Goal: Task Accomplishment & Management: Complete application form

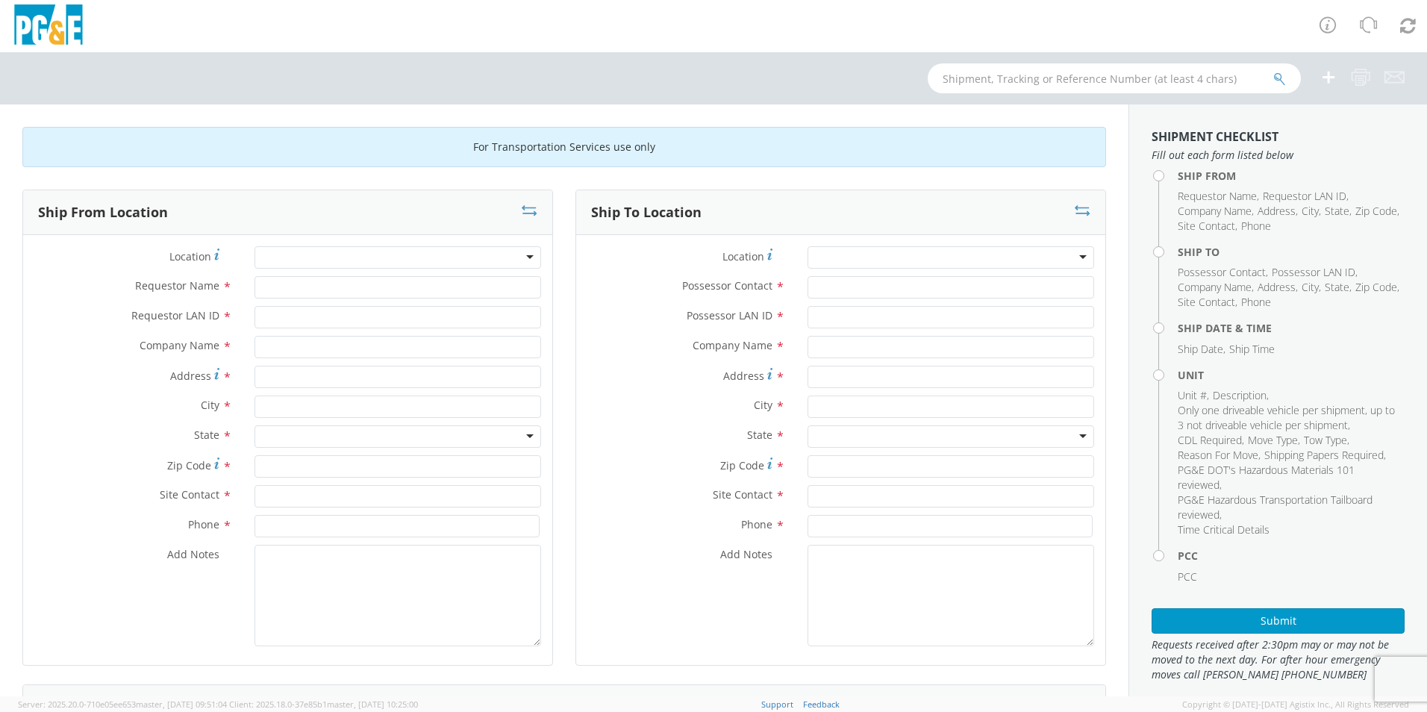
click at [402, 257] on div at bounding box center [398, 257] width 287 height 22
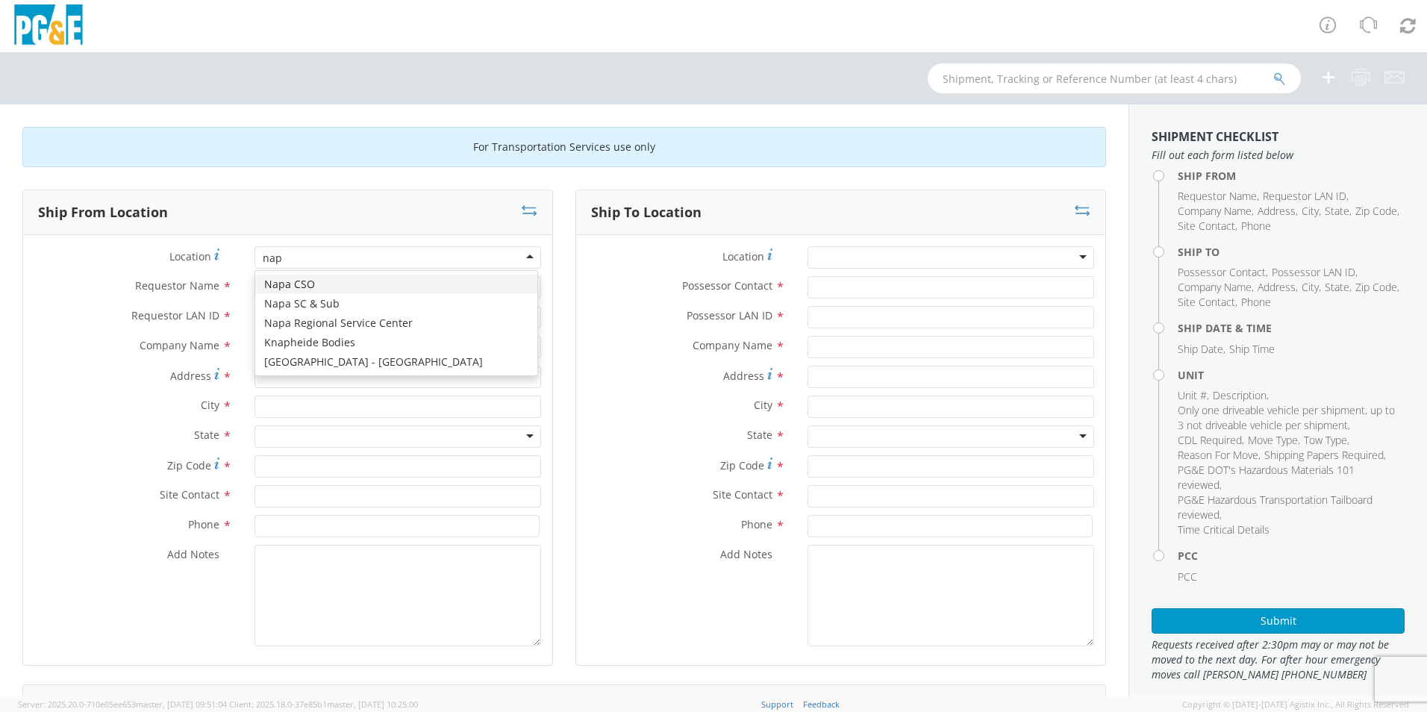
type input "napa"
type input "PG&E"
type input "[STREET_ADDRESS][PERSON_NAME]"
type input "American Canyon"
type input "94503"
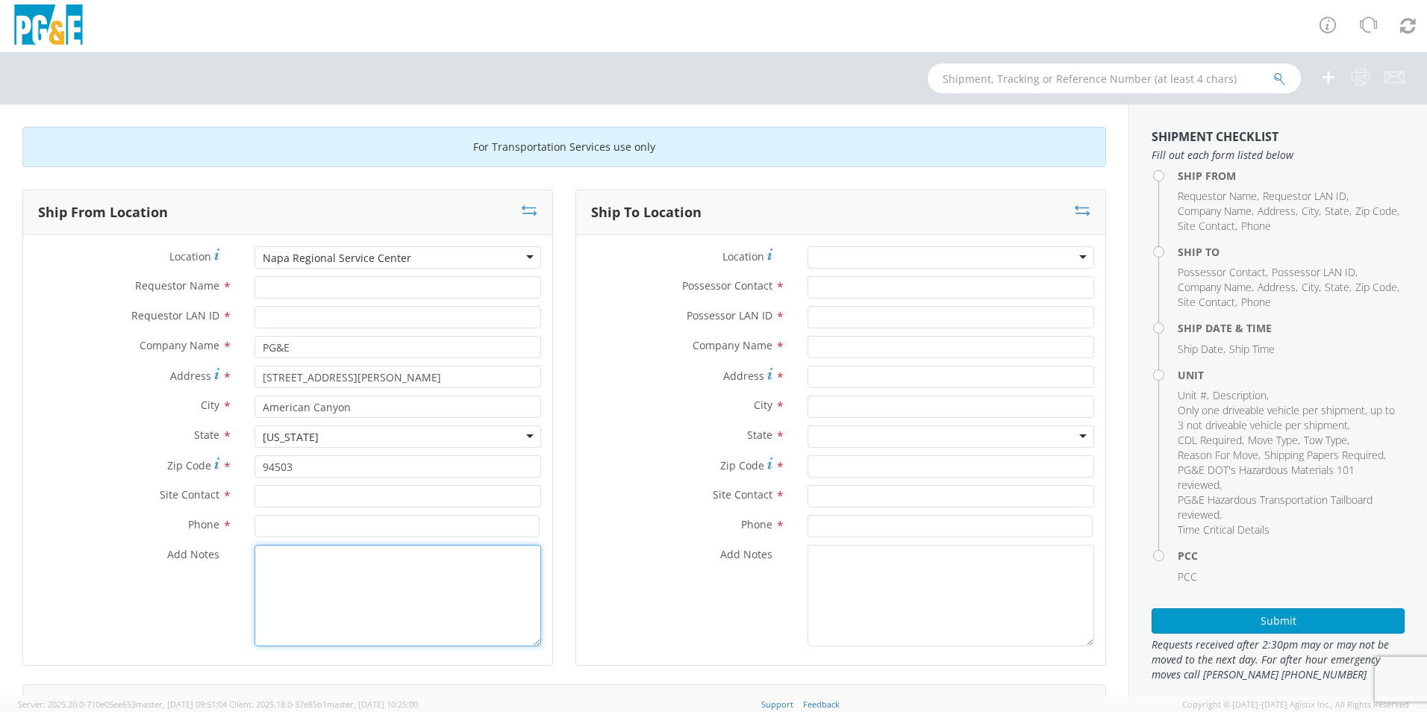
click at [410, 584] on textarea "Add Notes *" at bounding box center [398, 596] width 287 height 102
click at [508, 562] on textarea "civic center tow will be in the yard [DATE]" at bounding box center [398, 596] width 287 height 102
drag, startPoint x: 331, startPoint y: 579, endPoint x: 263, endPoint y: 561, distance: 70.4
click at [263, 561] on textarea "civic center tow will be in the yard [DATE] & can transport" at bounding box center [398, 596] width 287 height 102
type textarea "civic center tow will be in the yard [DATE] & can transport"
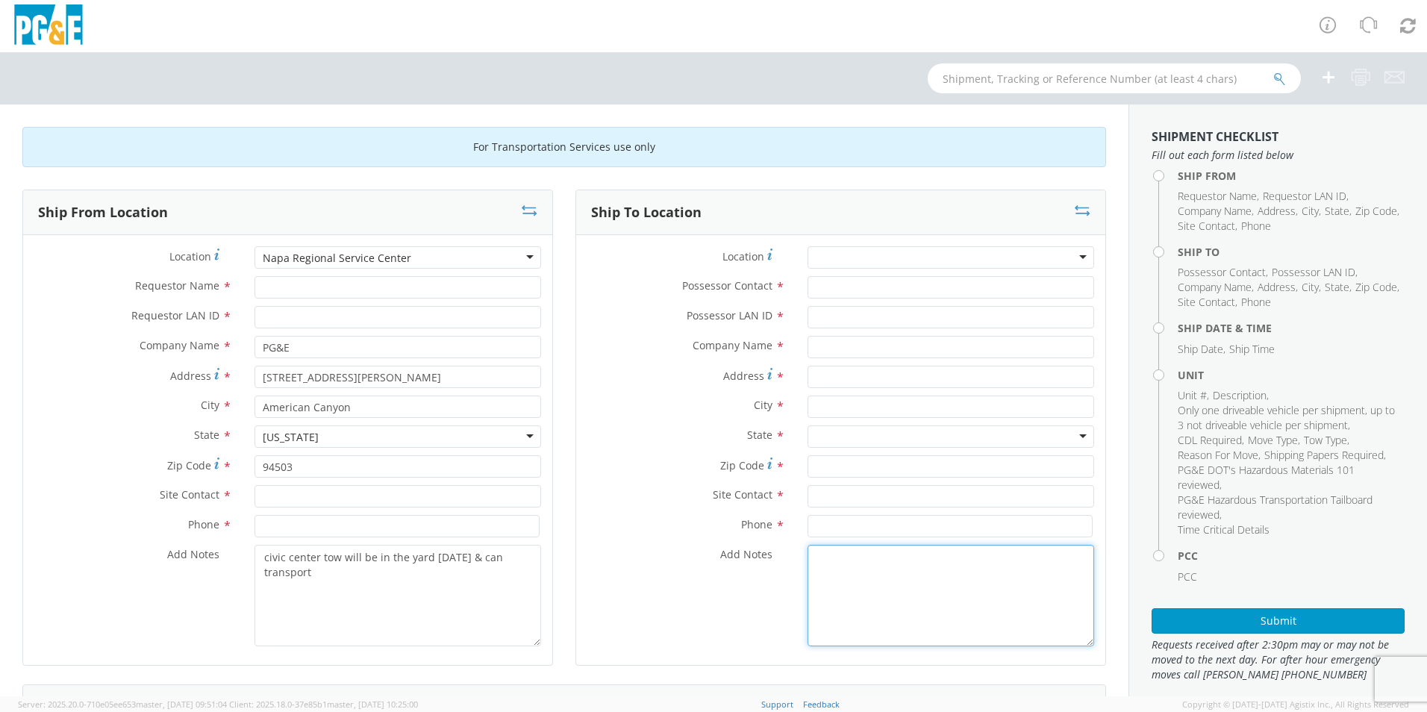
paste textarea "civic center tow will be in the yard [DATE] & can transport"
type textarea "civic center tow will be in the yard [DATE] & can transport"
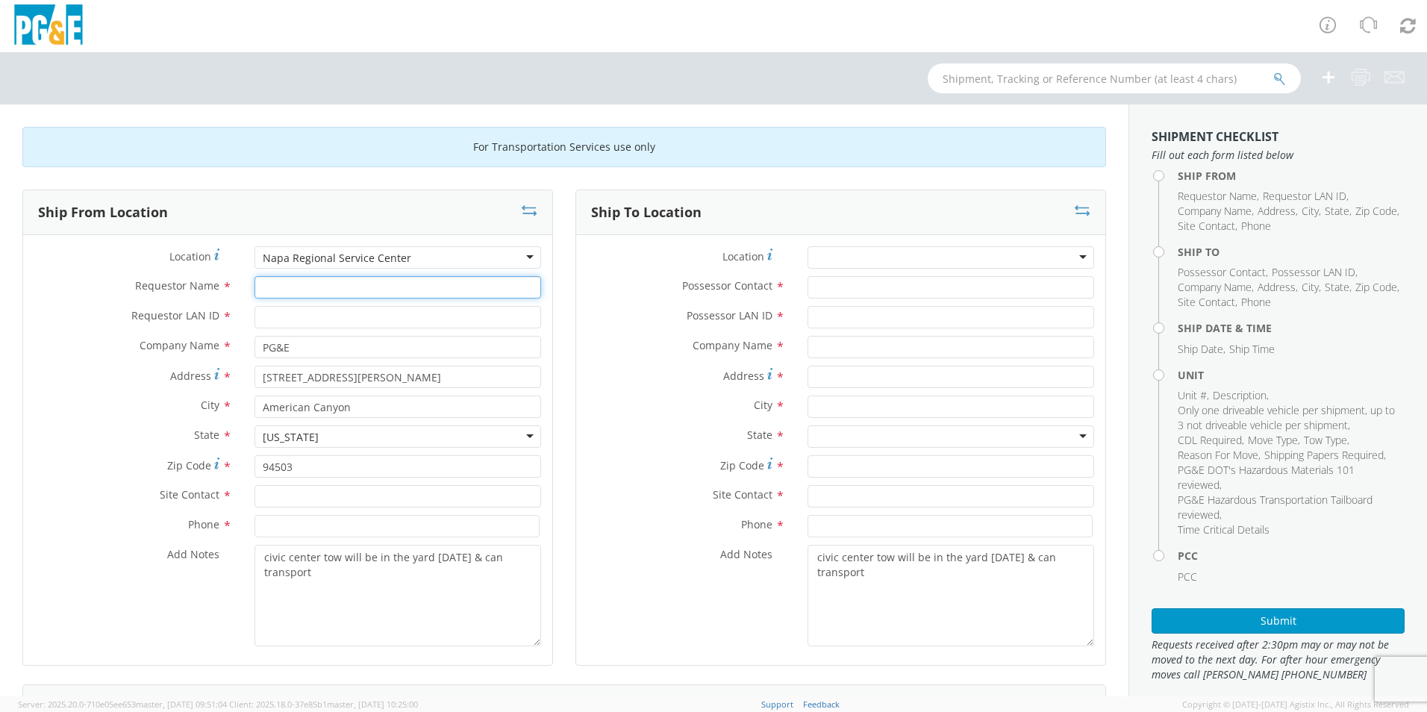
click at [346, 287] on input "Requestor Name *" at bounding box center [398, 287] width 287 height 22
type input "[PERSON_NAME]"
type input "ddtg"
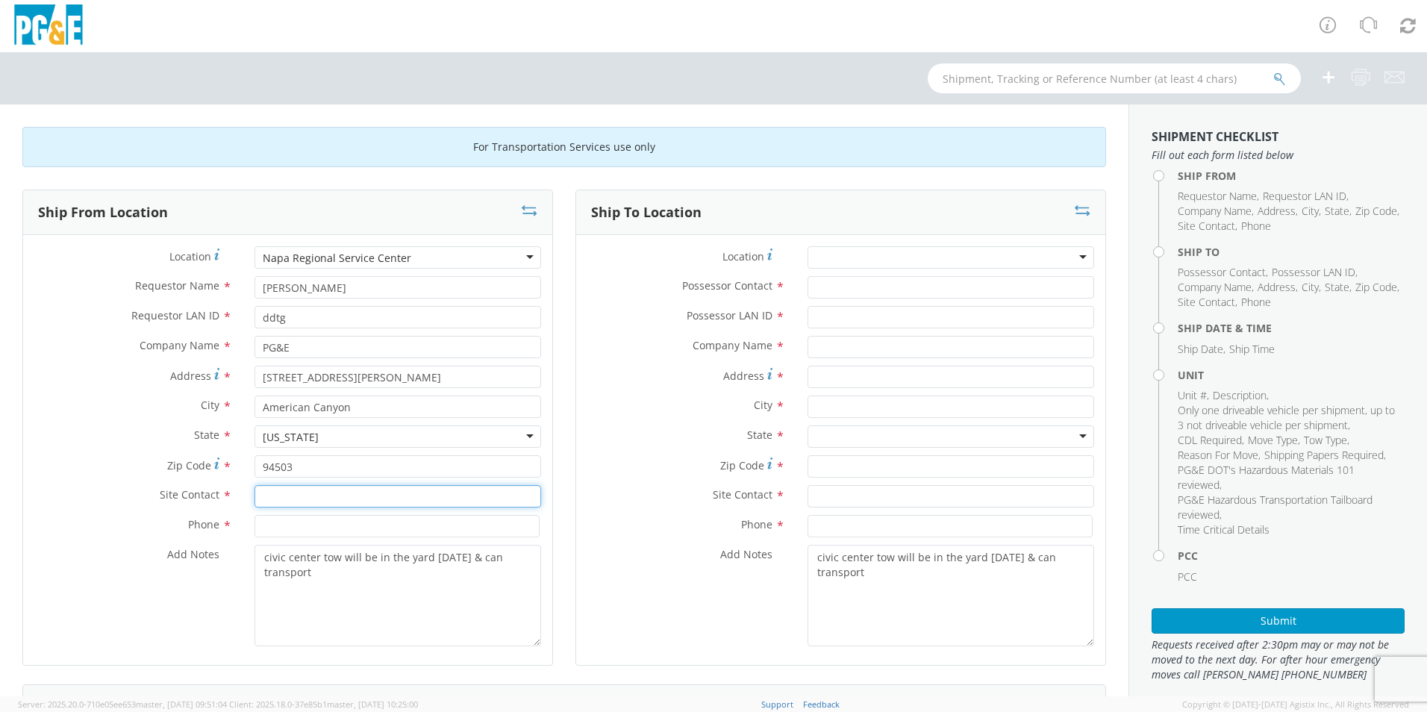
click at [325, 497] on input "text" at bounding box center [398, 496] width 287 height 22
type input "ddtg"
click at [340, 528] on input at bounding box center [397, 526] width 285 height 22
type input "4"
type input "[PHONE_NUMBER]"
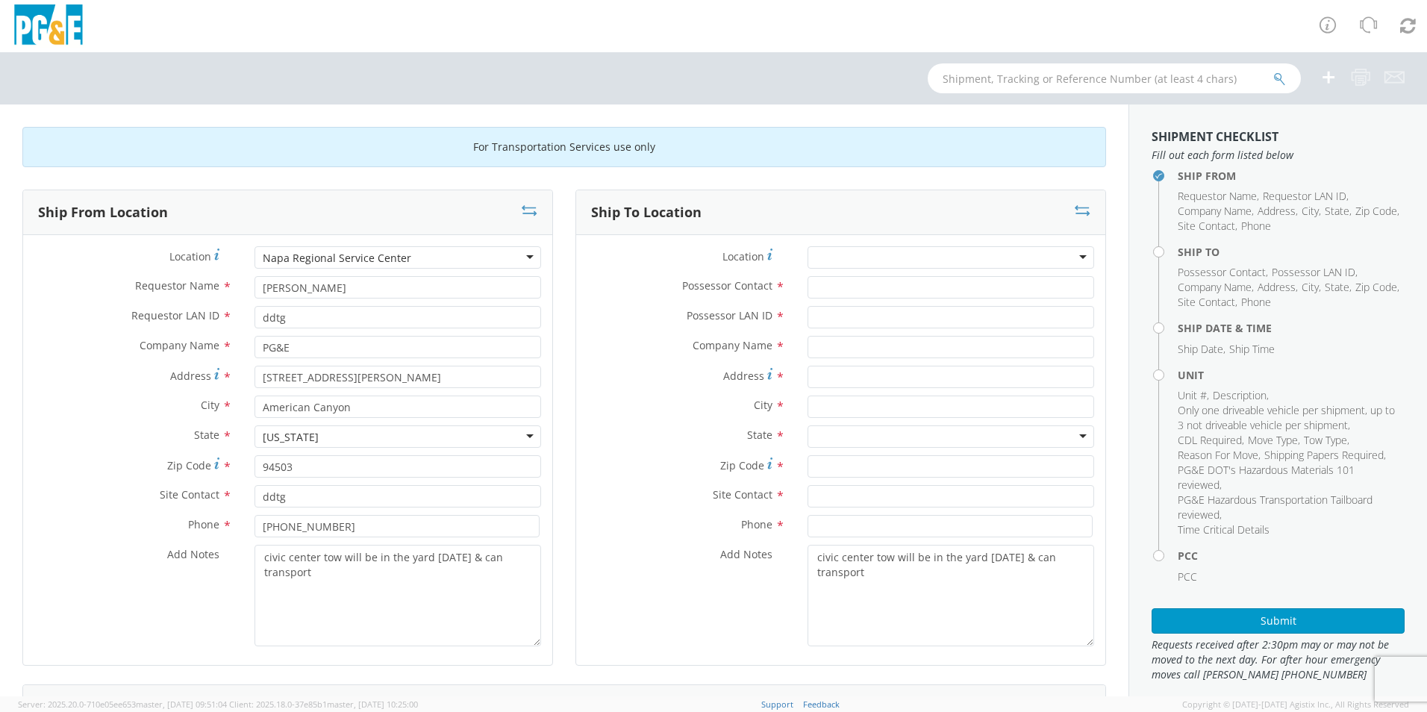
click at [890, 257] on div at bounding box center [951, 257] width 287 height 22
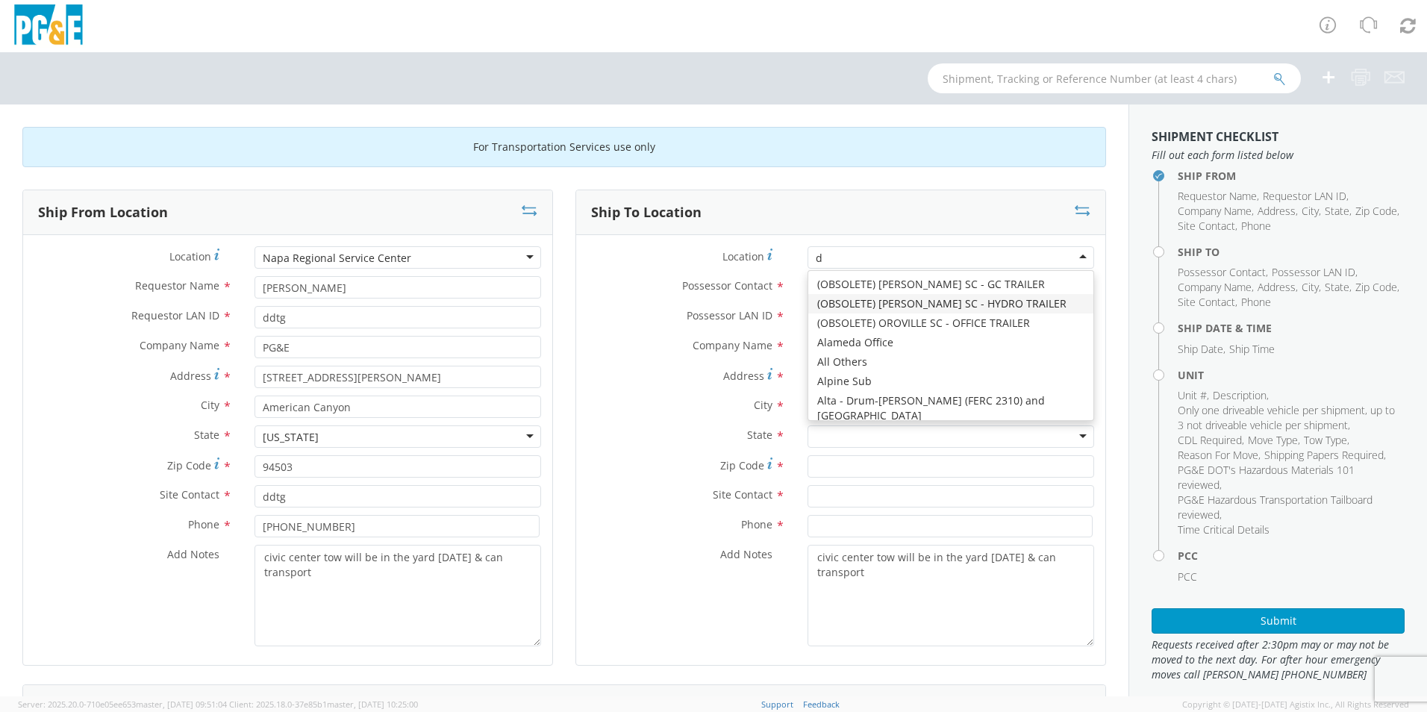
scroll to position [2695, 0]
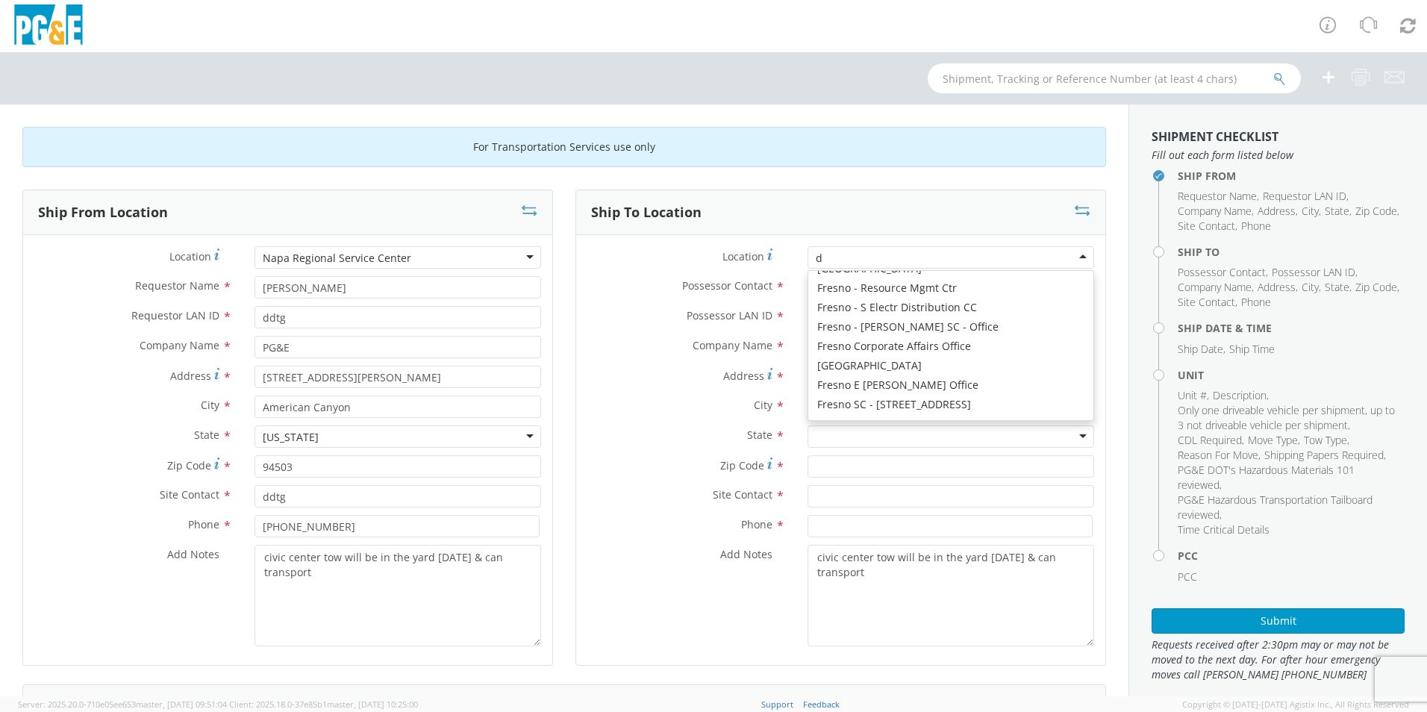
type input "dx"
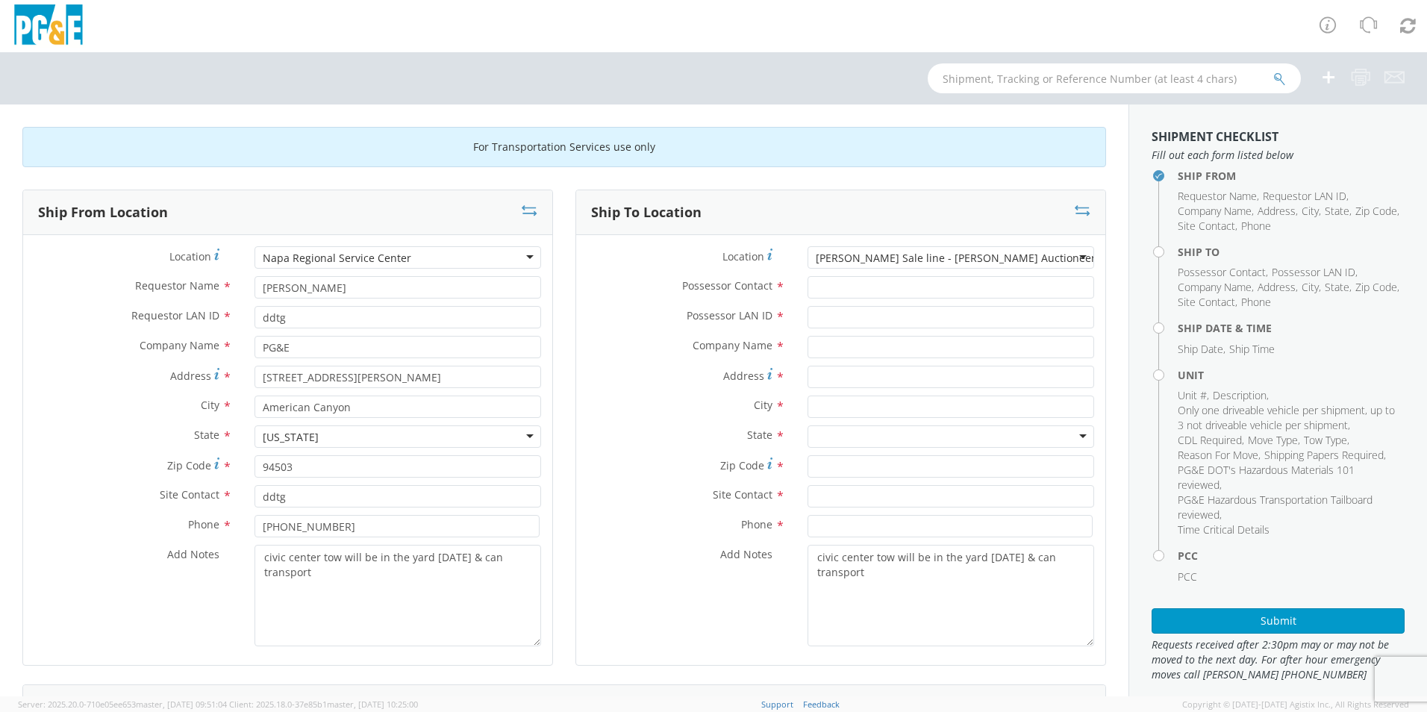
type input "PG&E"
type input "[STREET_ADDRESS][PERSON_NAME]"
type input "[PERSON_NAME]"
type input "95620"
type input "[PHONE_NUMBER]"
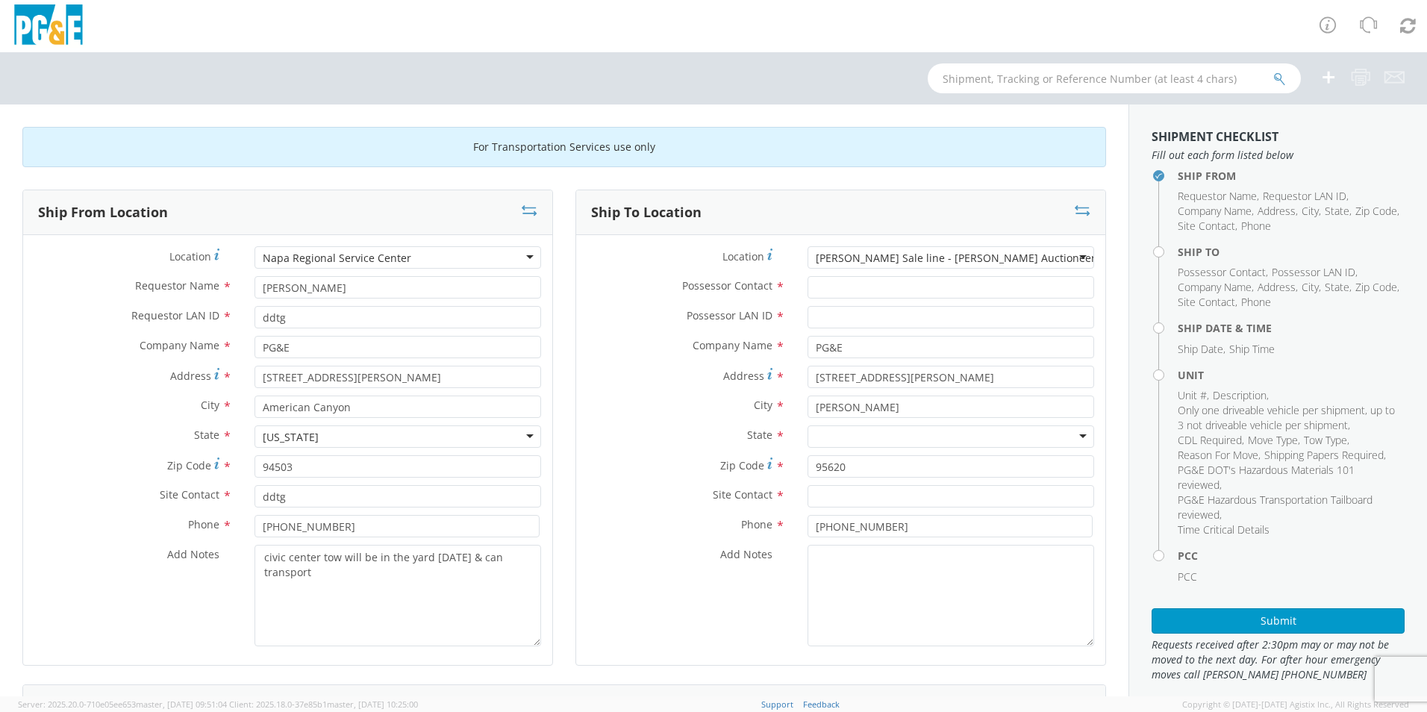
scroll to position [0, 0]
click at [905, 288] on input "Possessor Contact *" at bounding box center [951, 287] width 287 height 22
type input "d"
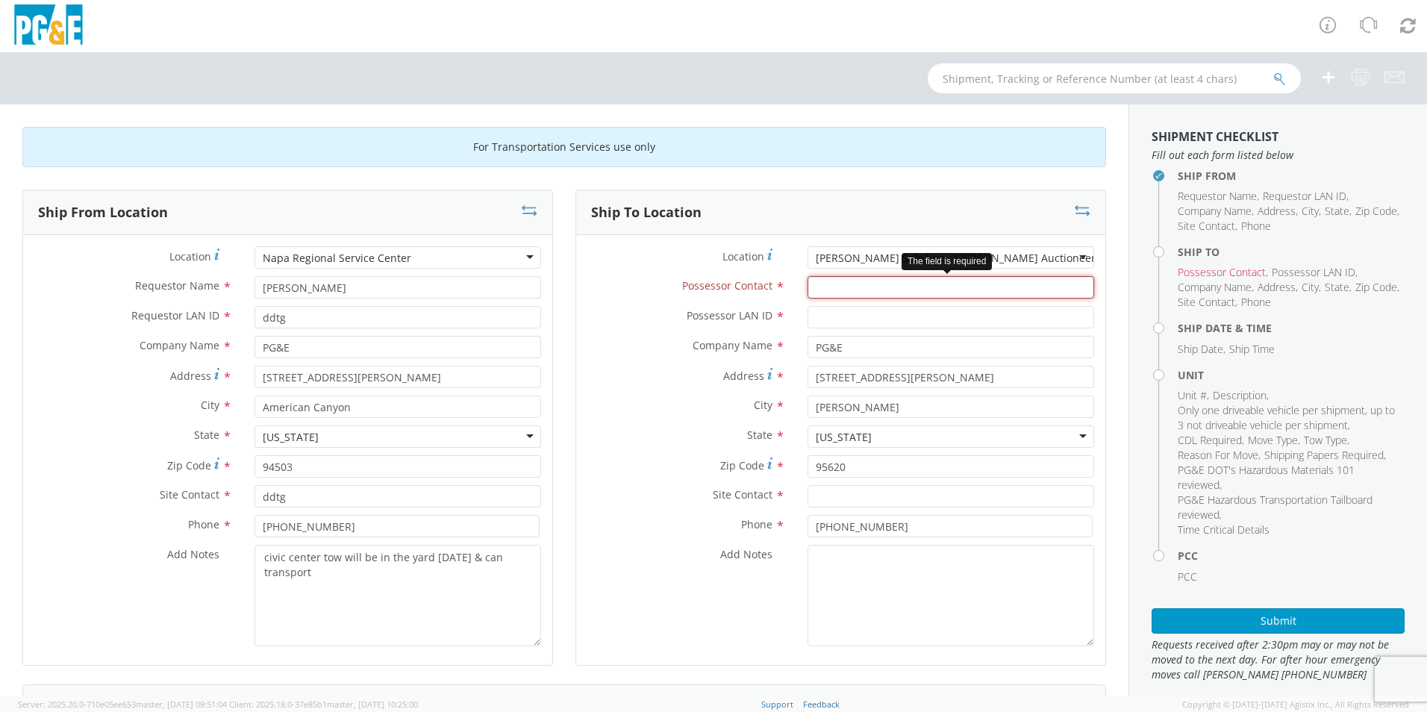
click at [876, 293] on input "Possessor Contact *" at bounding box center [951, 287] width 287 height 22
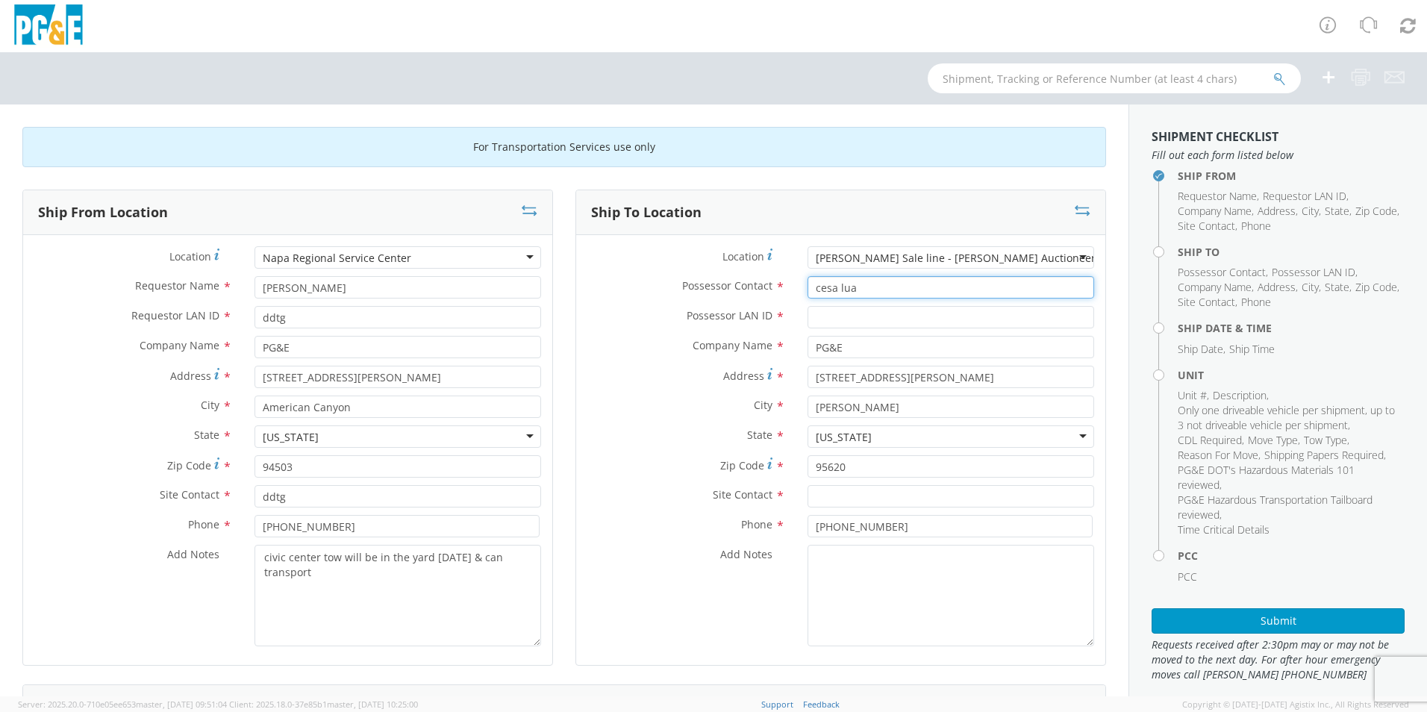
type input "cesa lua"
click at [813, 319] on input "Possessor LAN ID *" at bounding box center [951, 317] width 287 height 22
type input "DXSL"
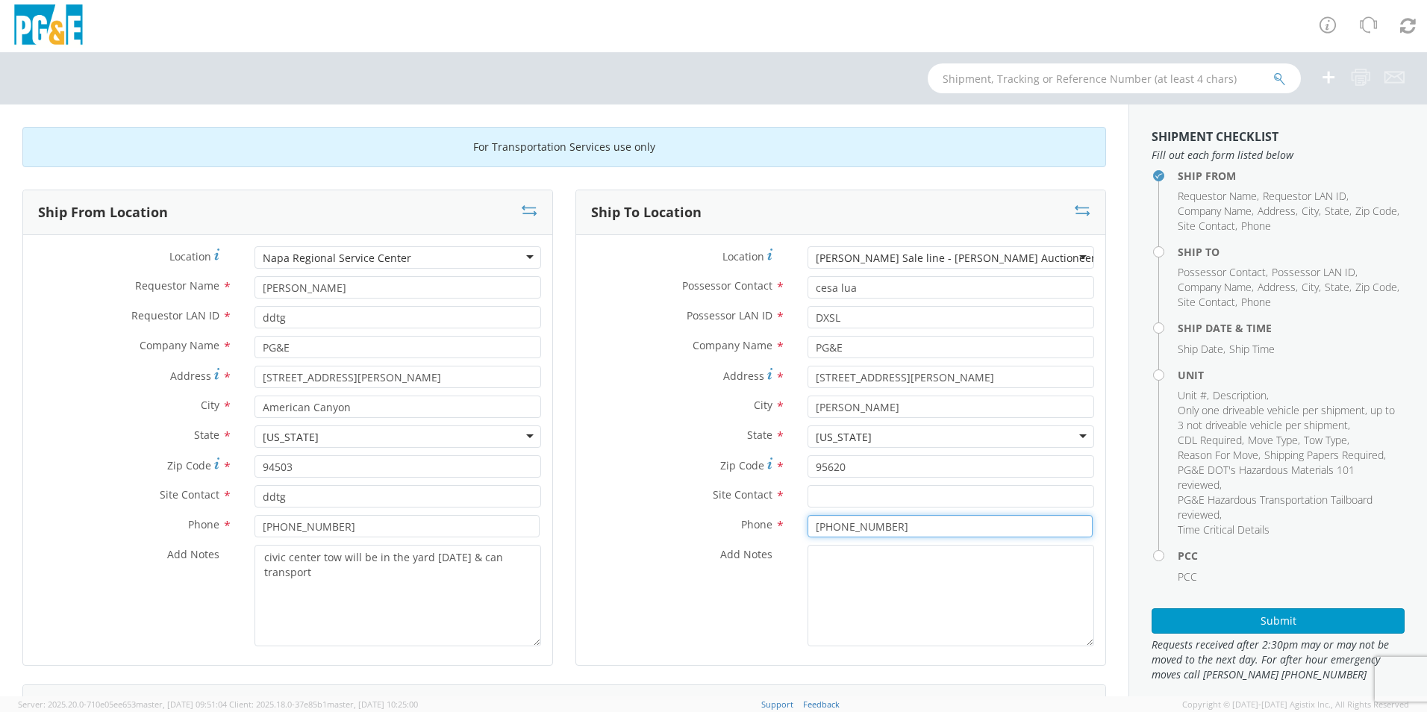
click at [887, 526] on input "[PHONE_NUMBER]" at bounding box center [950, 526] width 285 height 22
type input "7"
paste input "707.914.6375"
type input "707.914.6375"
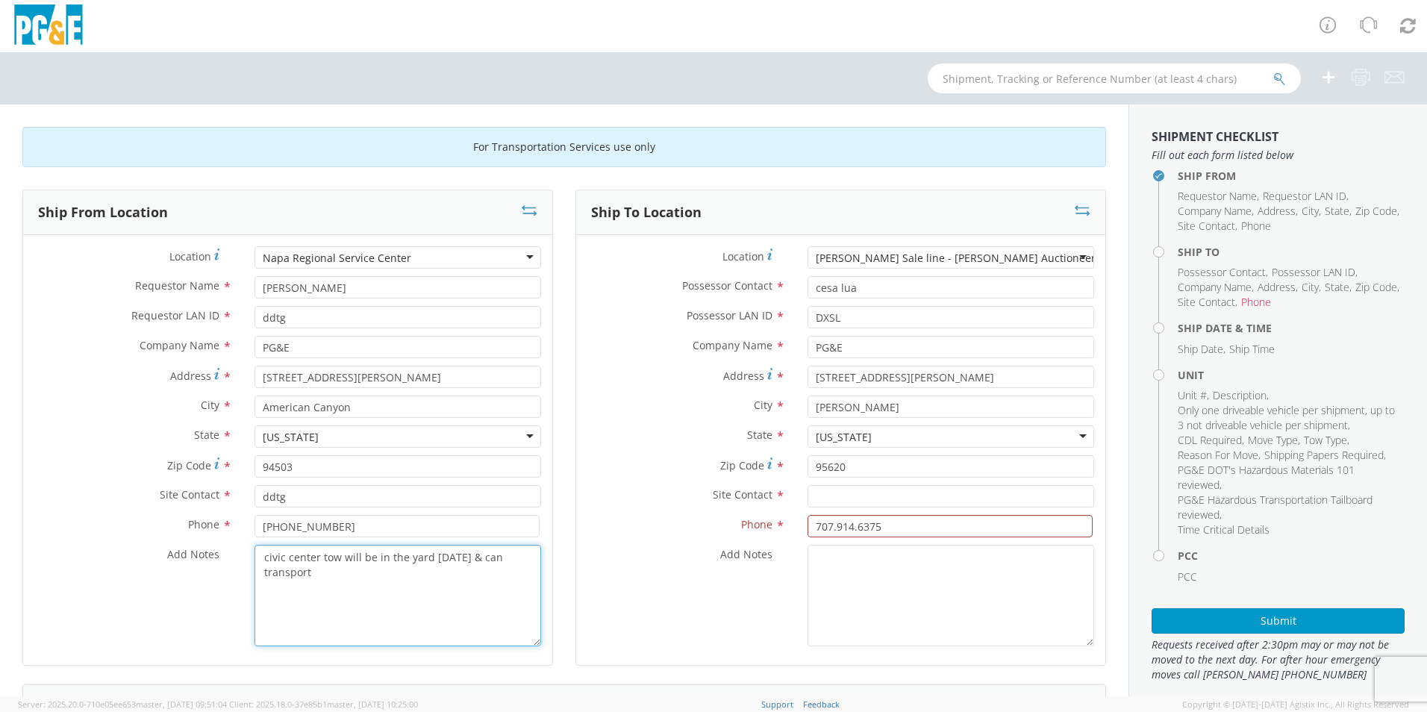
drag, startPoint x: 326, startPoint y: 577, endPoint x: 260, endPoint y: 561, distance: 67.5
click at [260, 561] on textarea "civic center tow will be in the yard [DATE] & can transport" at bounding box center [398, 596] width 287 height 102
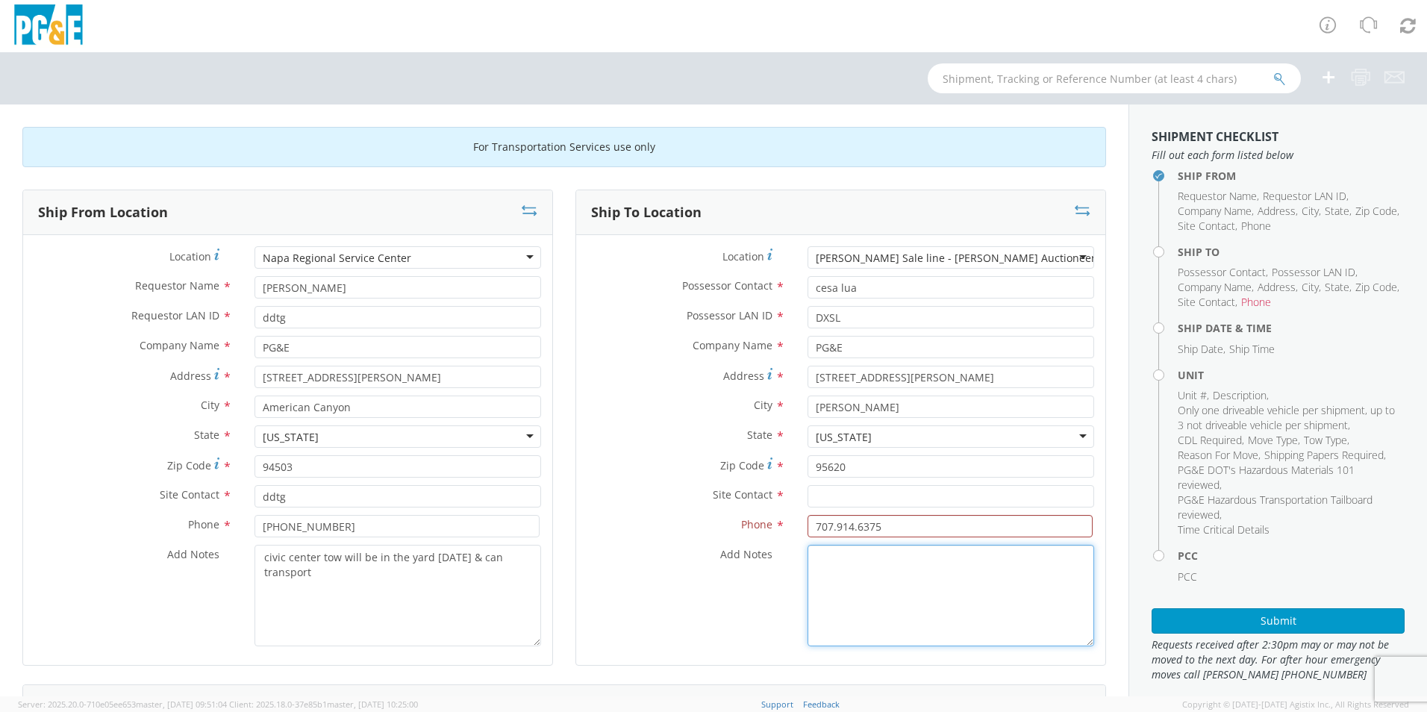
paste textarea "civic center tow will be in the yard [DATE] & can transport"
type textarea "civic center tow will be in the yard [DATE] & can transport"
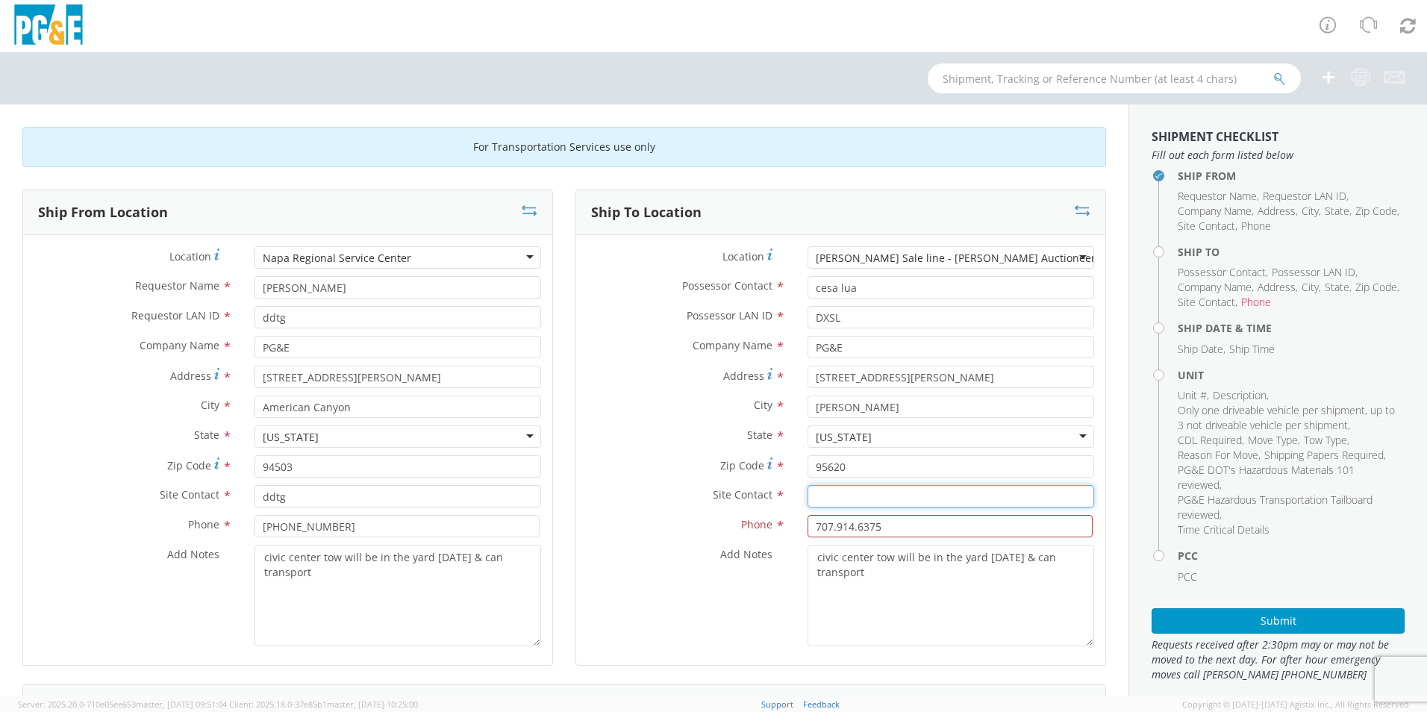
click at [874, 496] on input "text" at bounding box center [951, 496] width 287 height 22
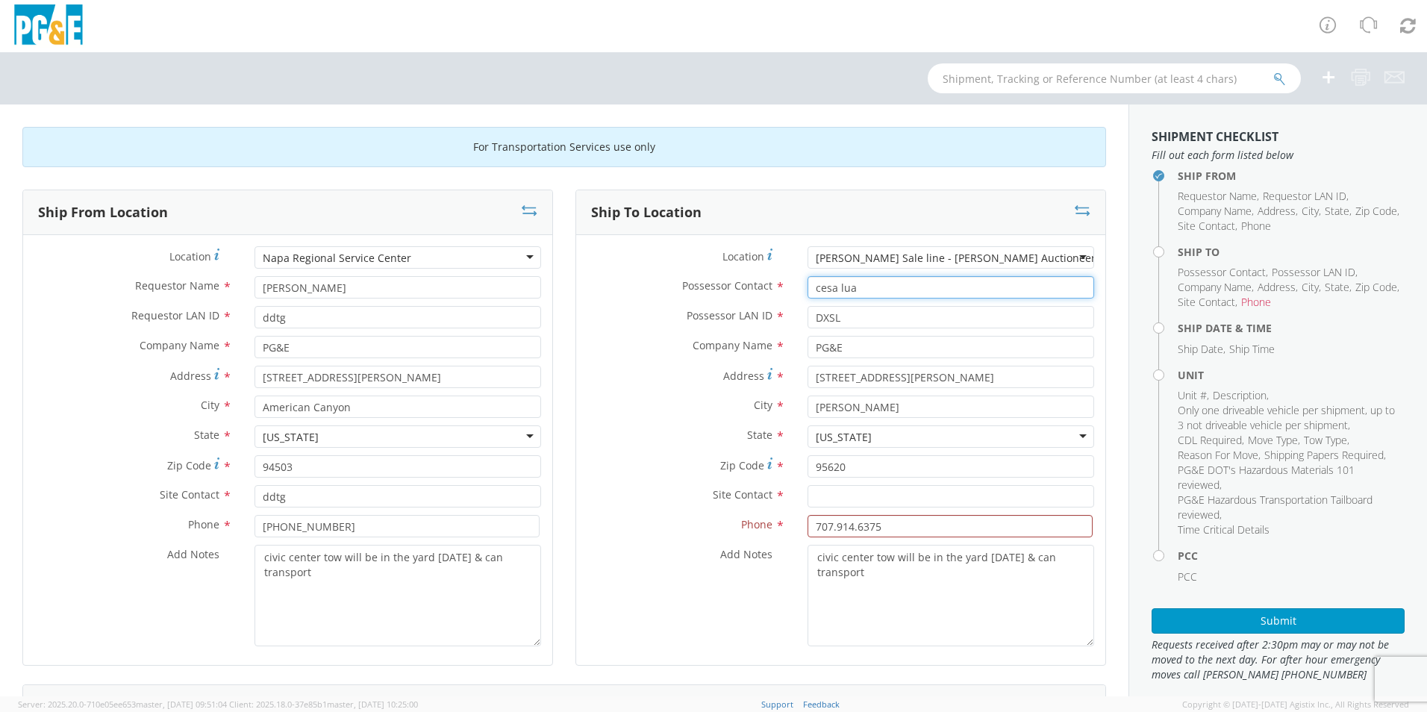
drag, startPoint x: 852, startPoint y: 292, endPoint x: 808, endPoint y: 289, distance: 44.9
click at [808, 289] on input "cesa lua" at bounding box center [951, 287] width 287 height 22
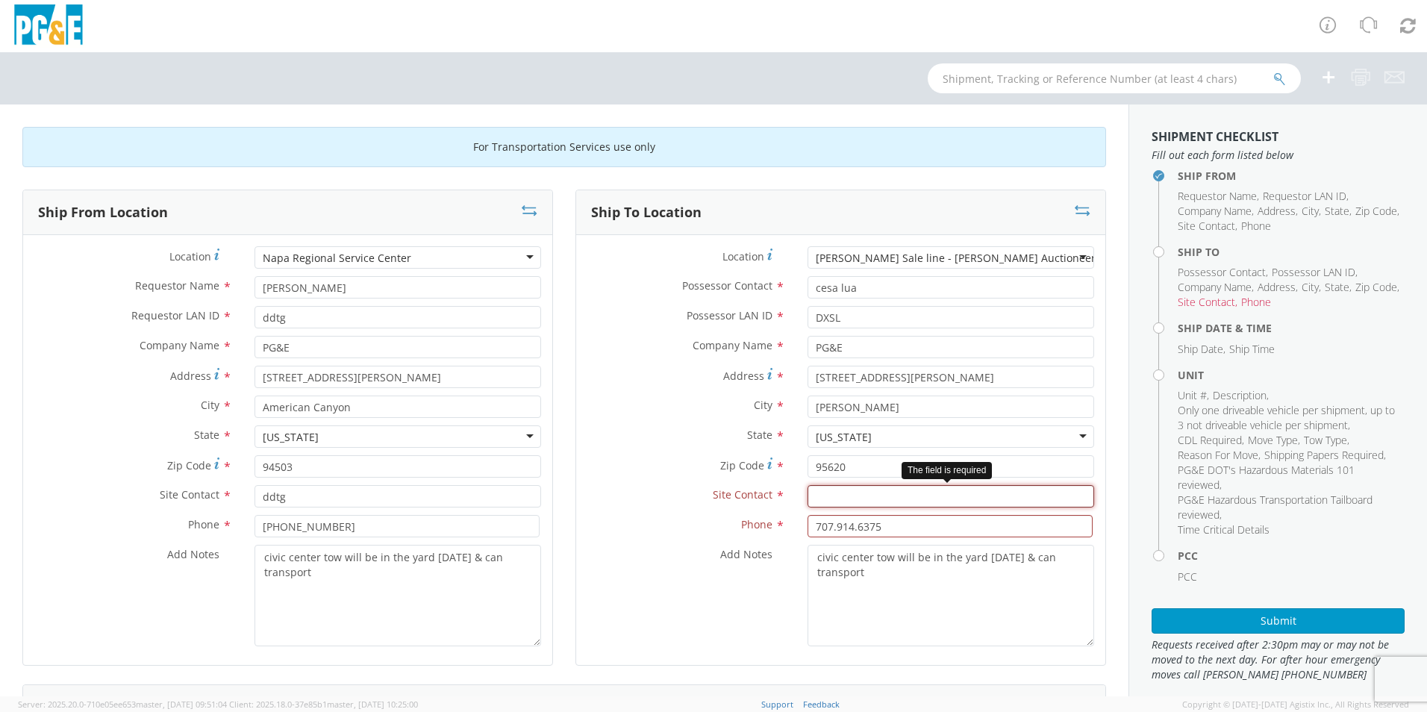
paste input "cesa lua"
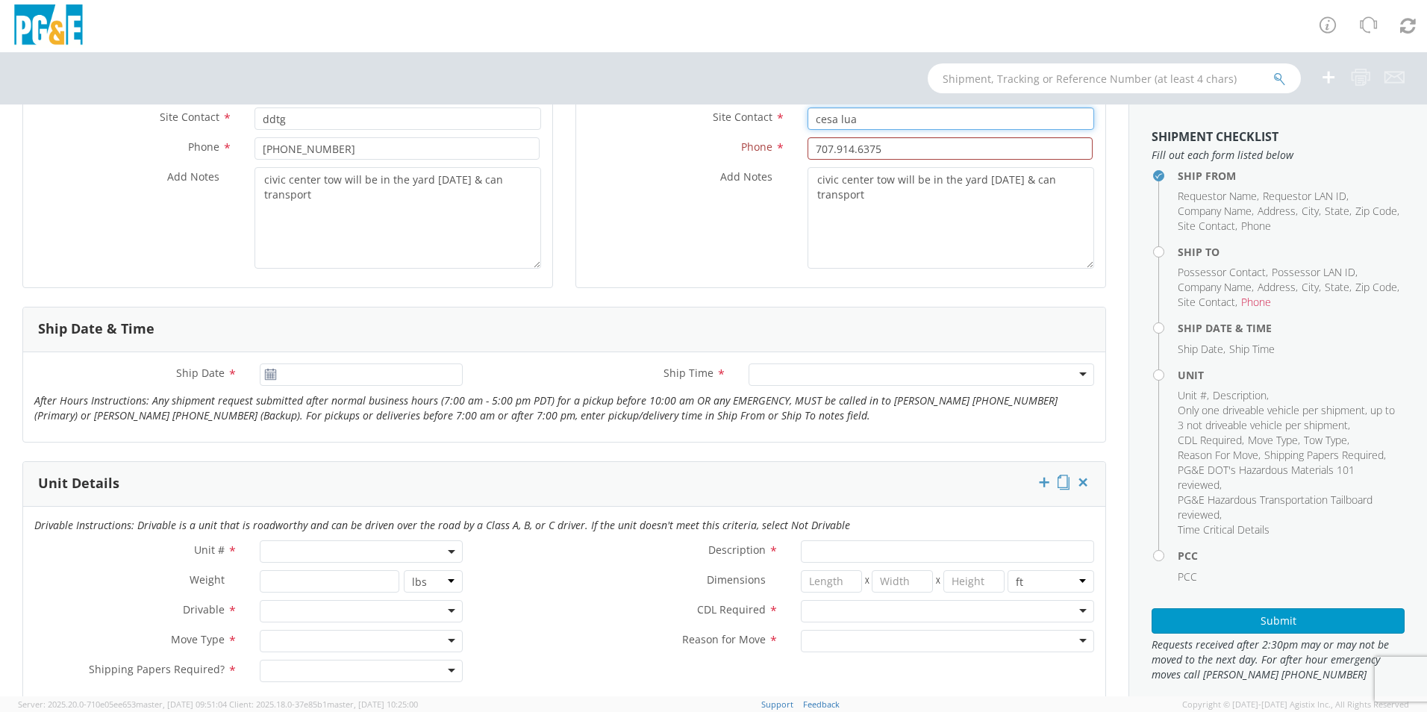
scroll to position [448, 0]
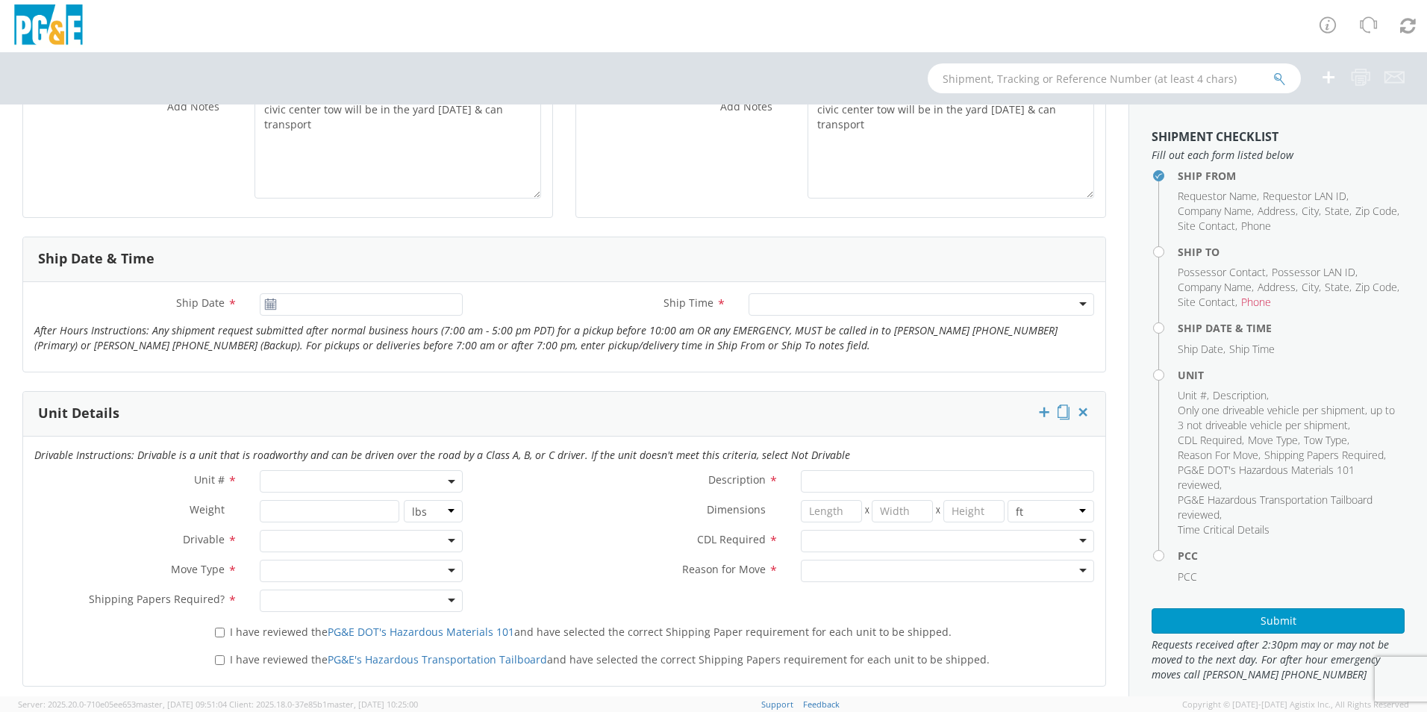
type input "cesa lua"
click at [319, 299] on input "Ship Date *" at bounding box center [361, 304] width 203 height 22
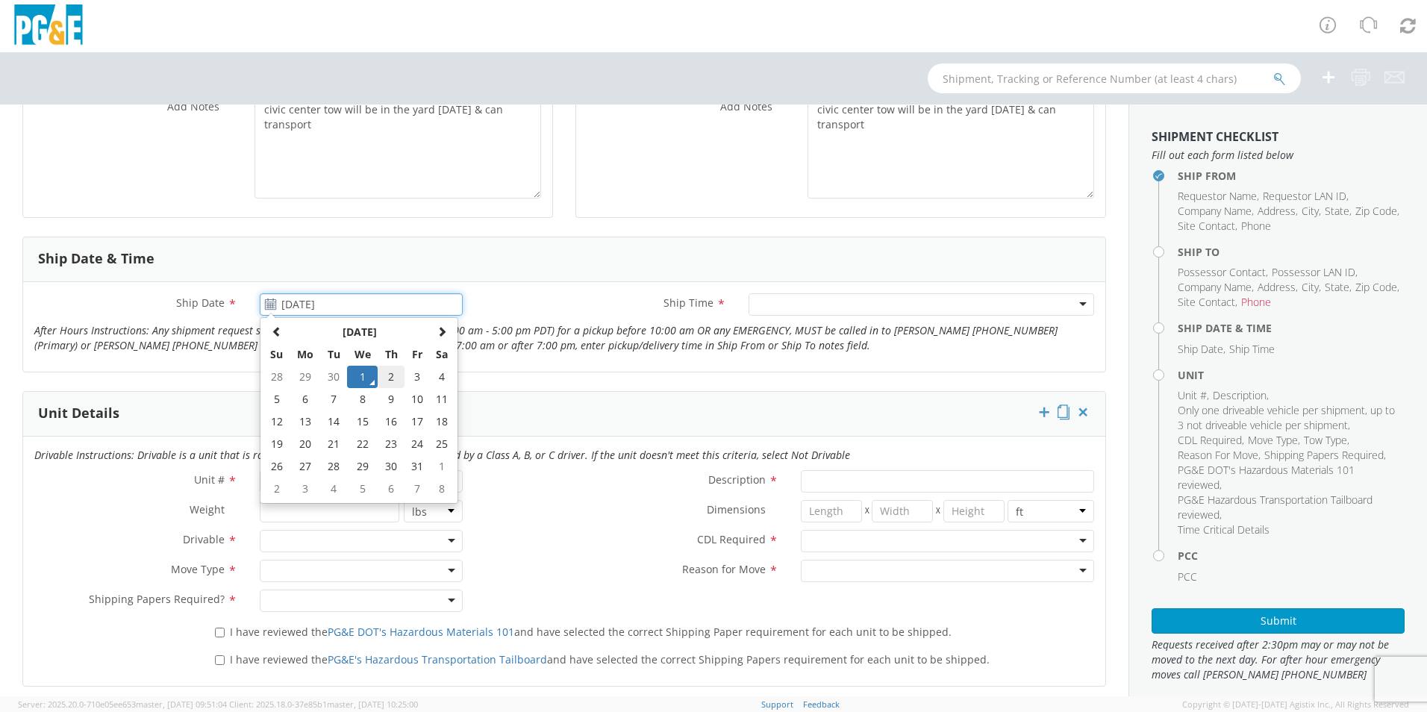
click at [385, 377] on td "2" at bounding box center [391, 377] width 26 height 22
type input "[DATE]"
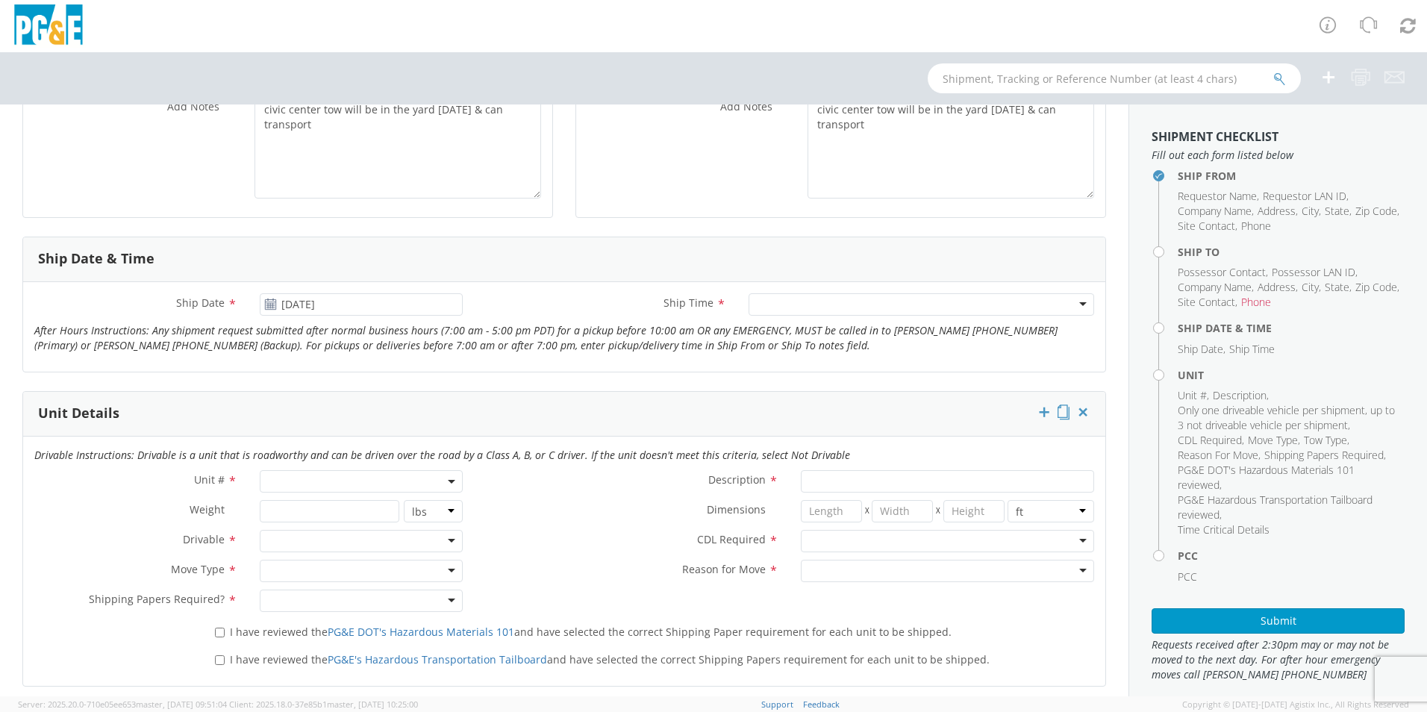
click at [761, 307] on div at bounding box center [922, 304] width 346 height 22
click at [319, 473] on span at bounding box center [361, 481] width 203 height 22
click at [319, 508] on input "search" at bounding box center [359, 506] width 193 height 22
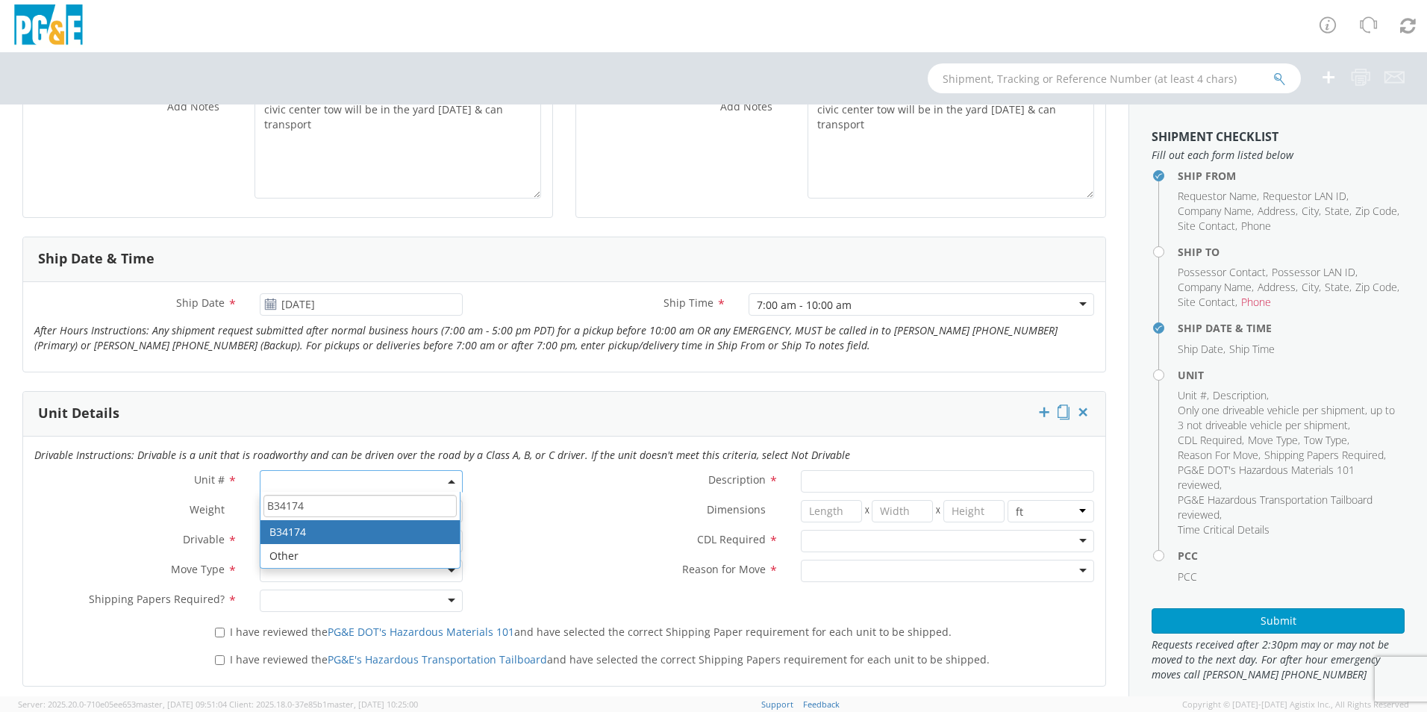
type input "B34174"
type input "SUV; COMPACT 4X4"
type input "4840"
select select "B34174"
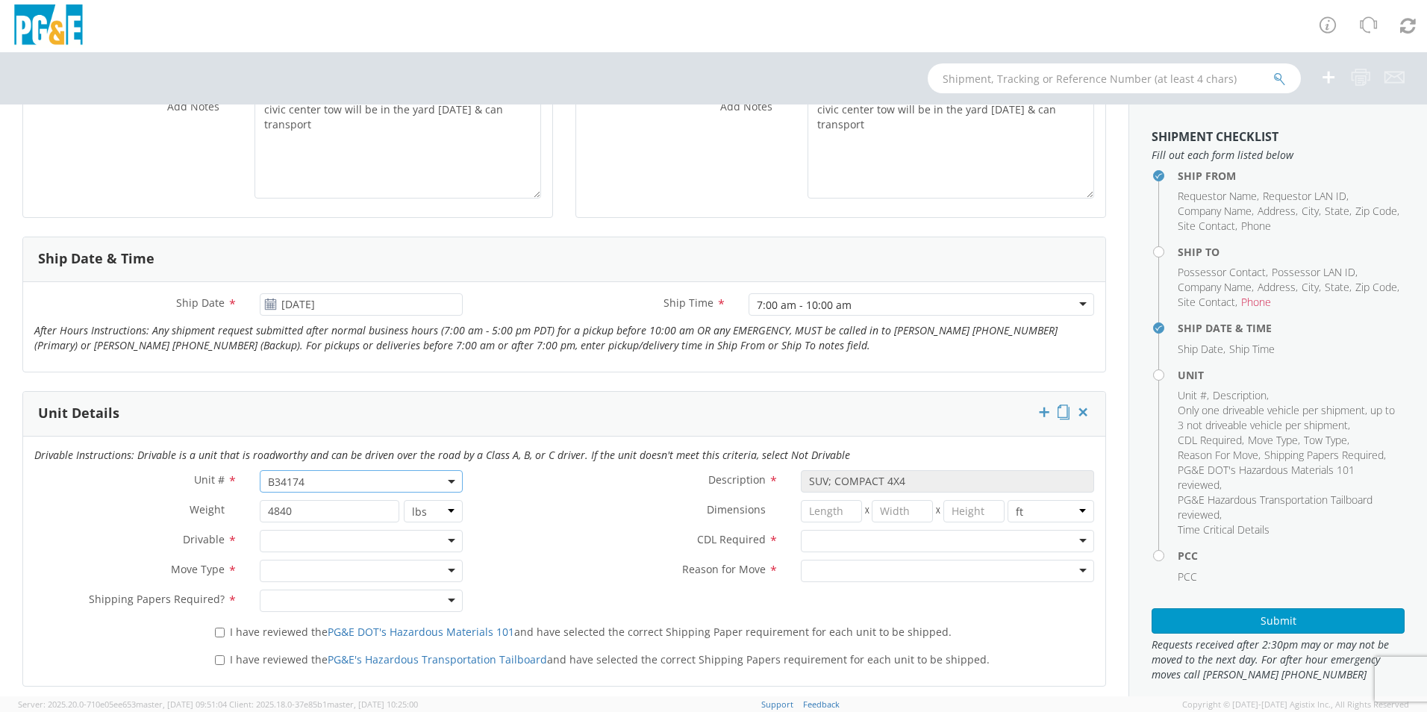
click at [328, 543] on div at bounding box center [361, 541] width 203 height 22
click at [346, 573] on div at bounding box center [361, 571] width 203 height 22
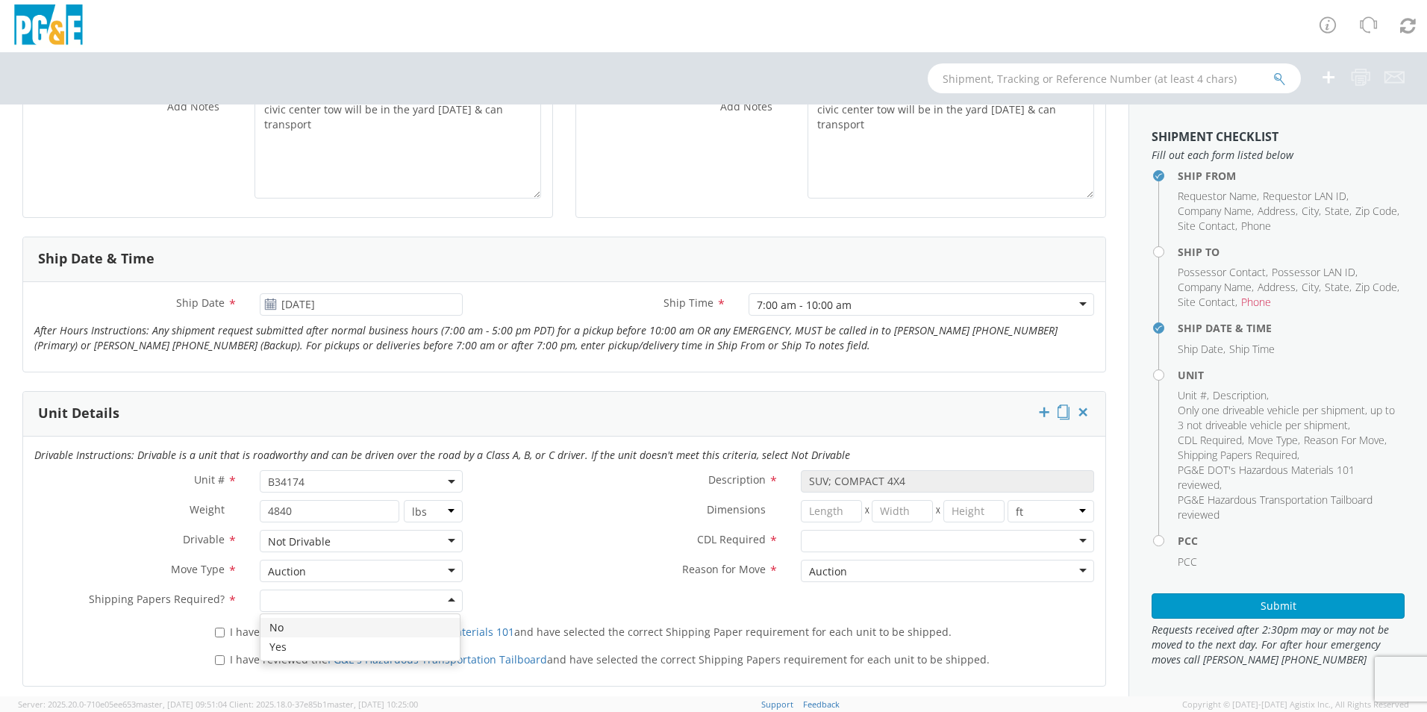
click at [413, 603] on div at bounding box center [361, 601] width 203 height 22
click at [220, 632] on input "I have reviewed the PG&E DOT's Hazardous Materials 101 and have selected the co…" at bounding box center [220, 633] width 10 height 10
checkbox input "true"
click at [224, 668] on div "I have reviewed the PG&E's Hazardous Transportation Tailboard and have selected…" at bounding box center [655, 661] width 902 height 28
click at [221, 659] on input "I have reviewed the PG&E's Hazardous Transportation Tailboard and have selected…" at bounding box center [220, 660] width 10 height 10
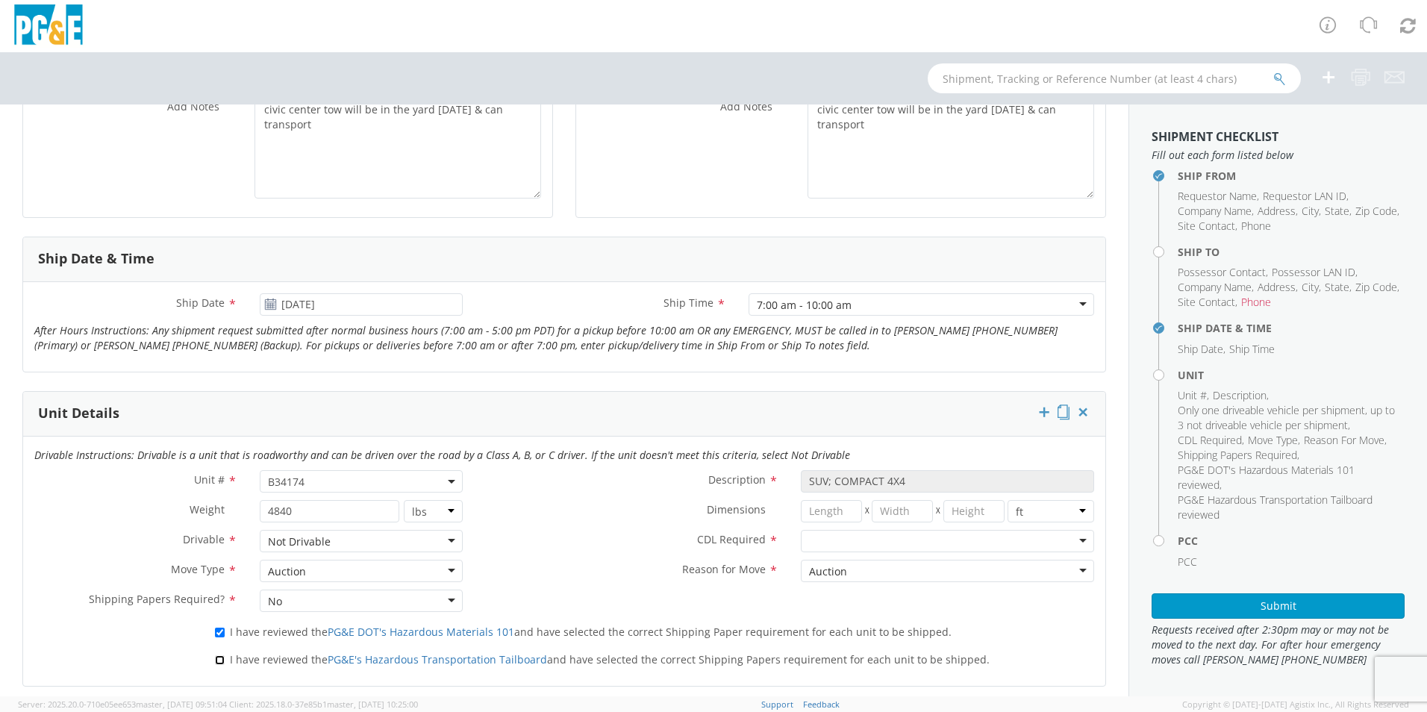
checkbox input "true"
click at [1001, 544] on div at bounding box center [947, 541] width 293 height 22
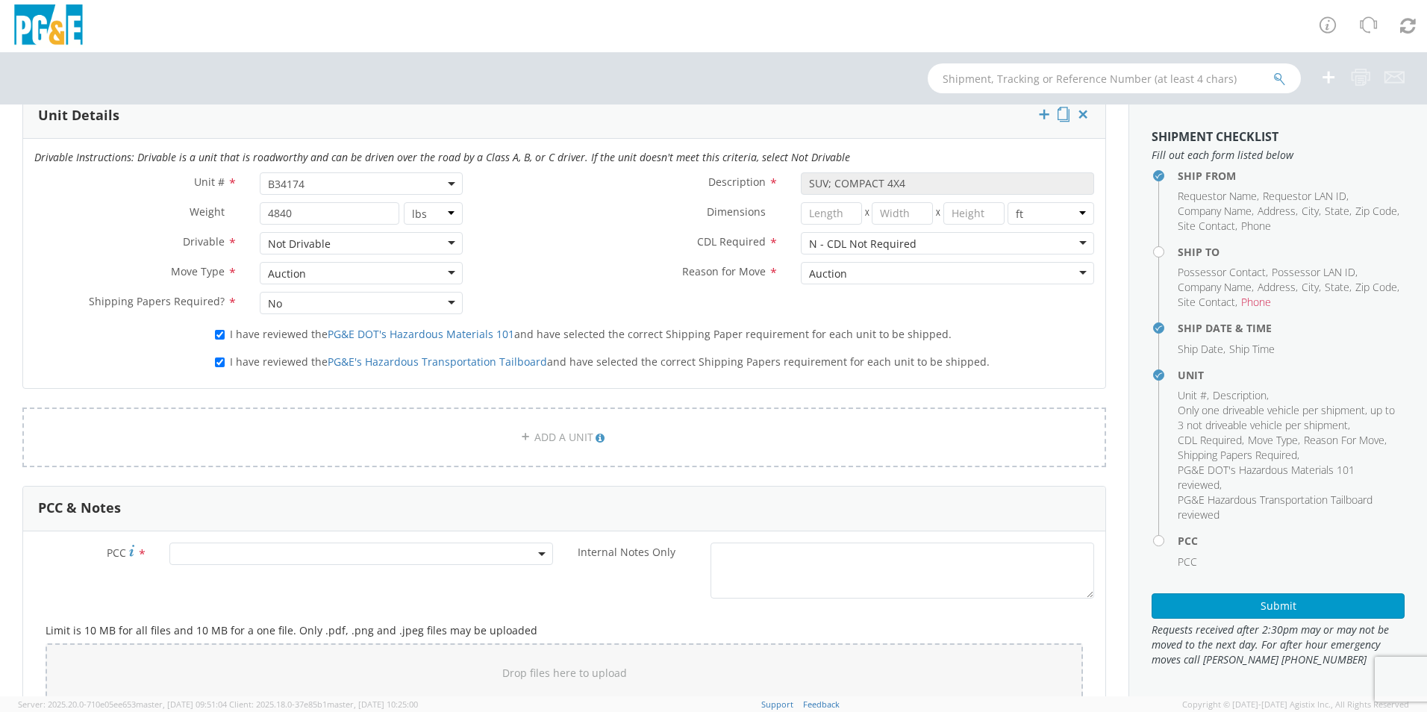
scroll to position [746, 0]
click at [394, 556] on span at bounding box center [361, 553] width 384 height 22
click at [485, 578] on input "number" at bounding box center [359, 577] width 372 height 22
click at [329, 566] on input "number" at bounding box center [359, 577] width 372 height 22
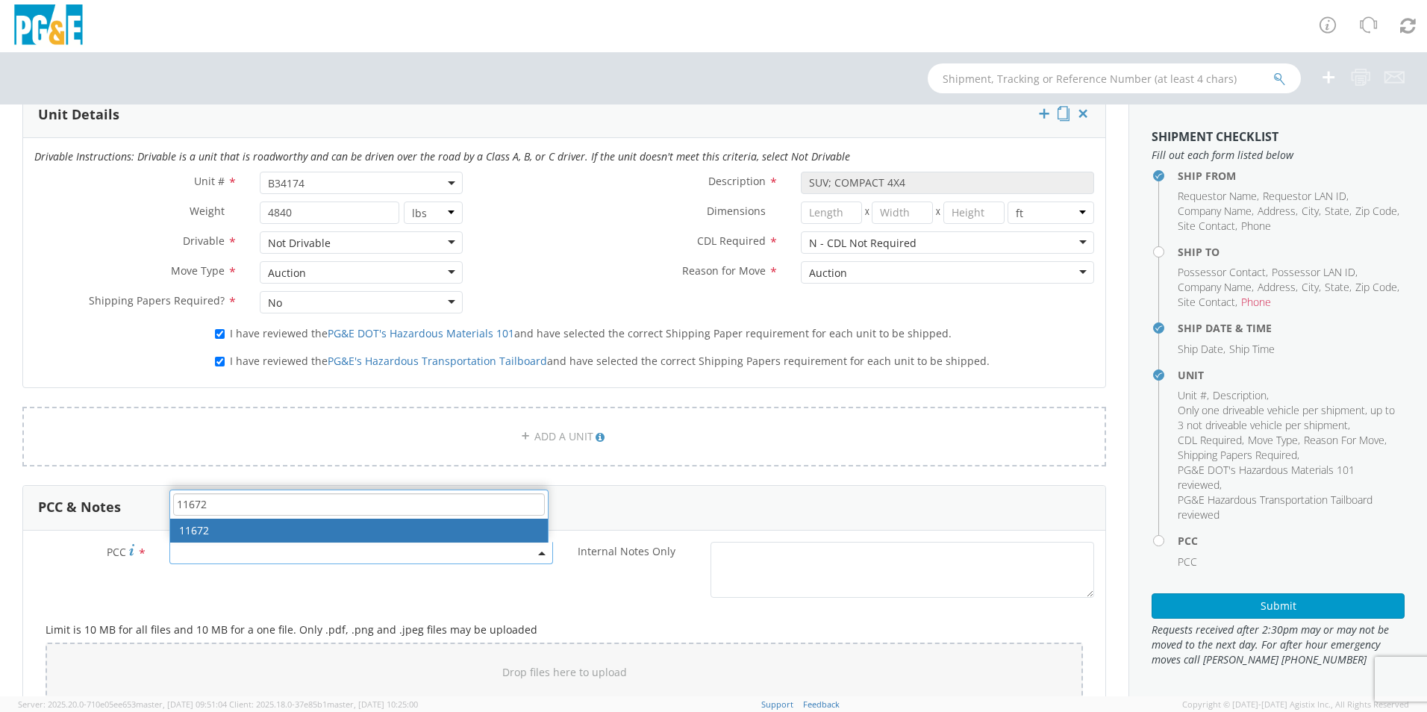
type input "11672"
select select "11672"
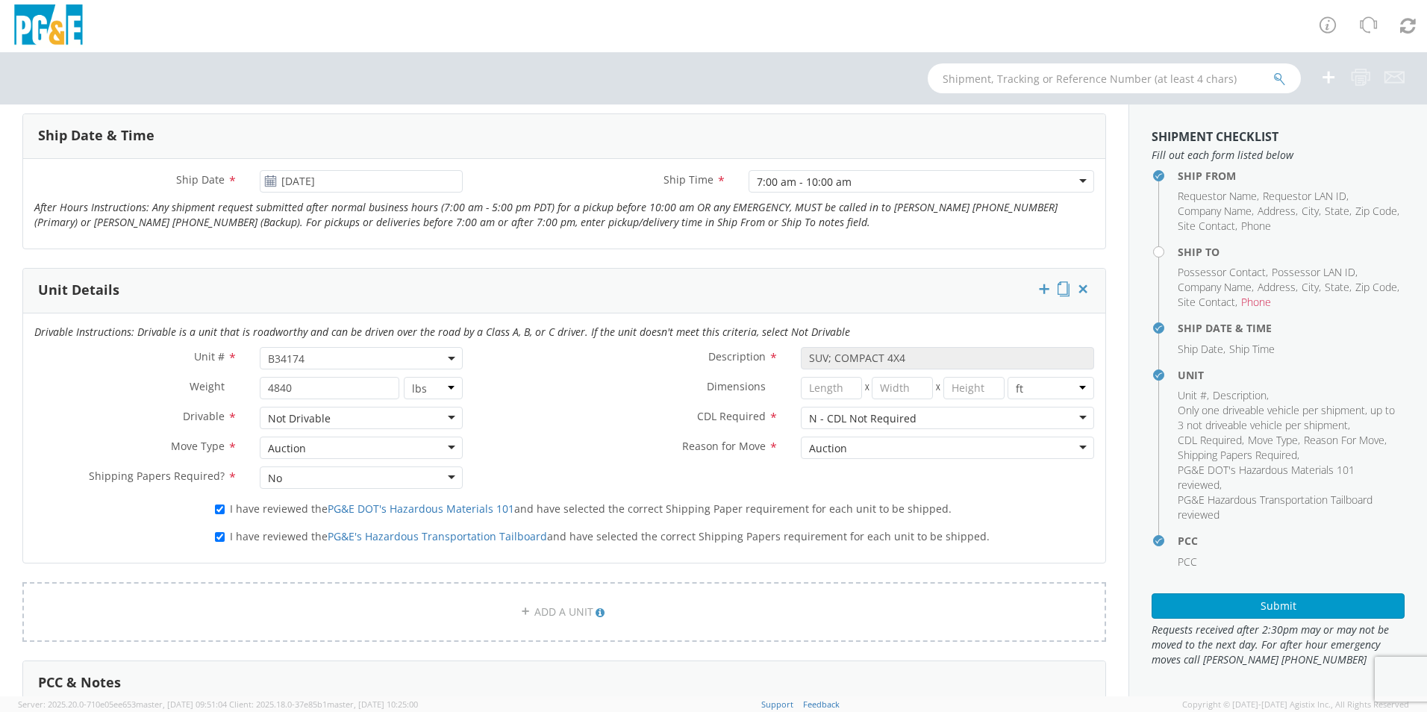
scroll to position [597, 0]
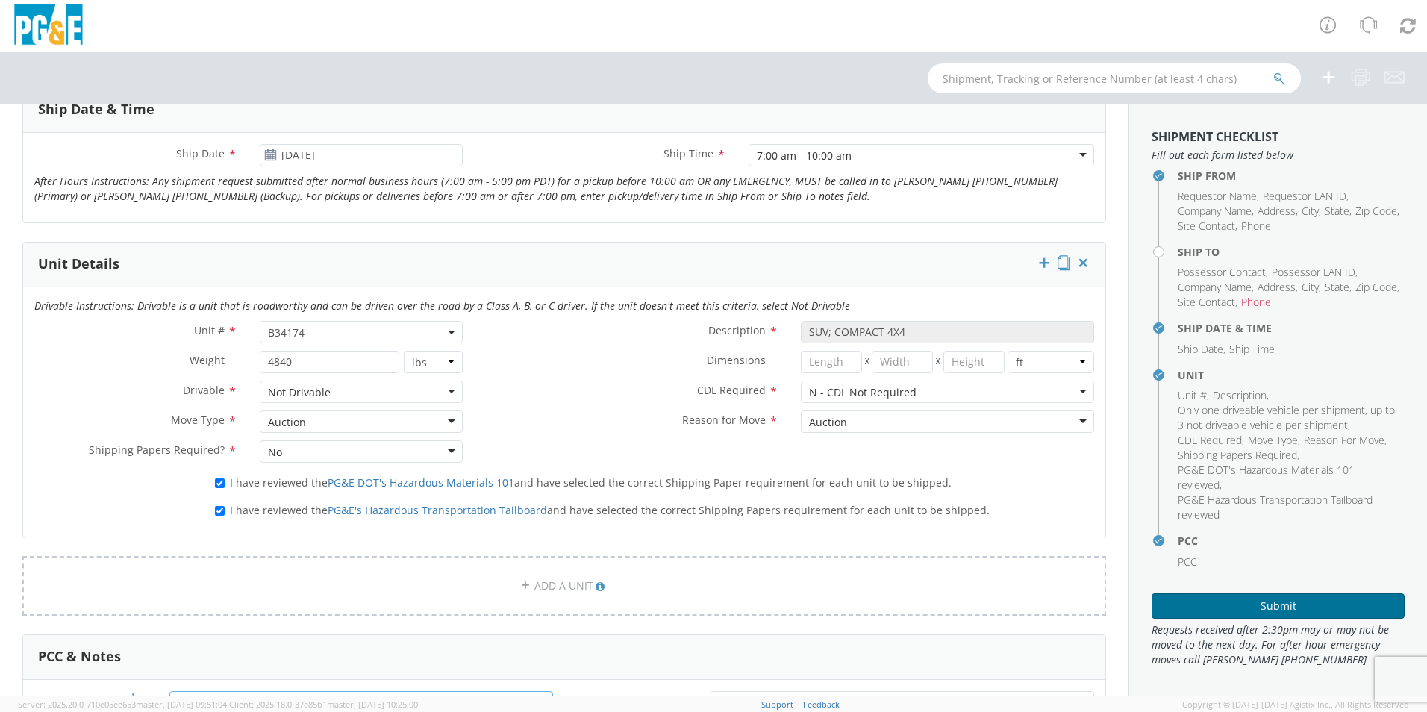
click at [1263, 611] on button "Submit" at bounding box center [1278, 605] width 253 height 25
